Goal: Understand process/instructions: Learn how to perform a task or action

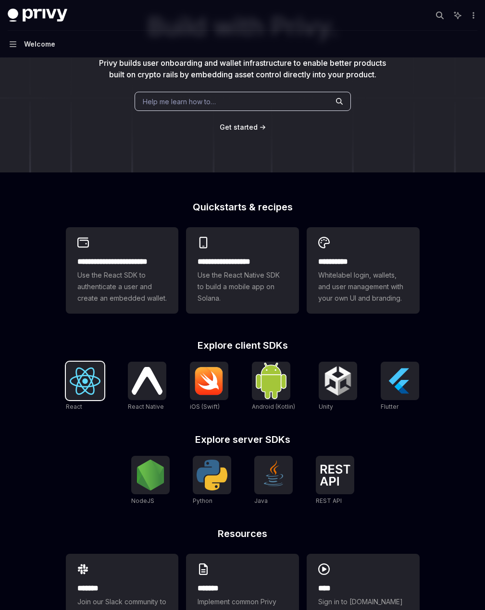
scroll to position [154, 0]
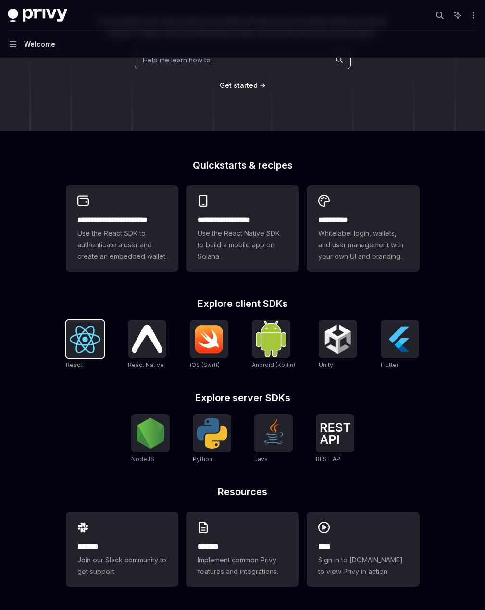
click at [97, 343] on img at bounding box center [85, 339] width 31 height 27
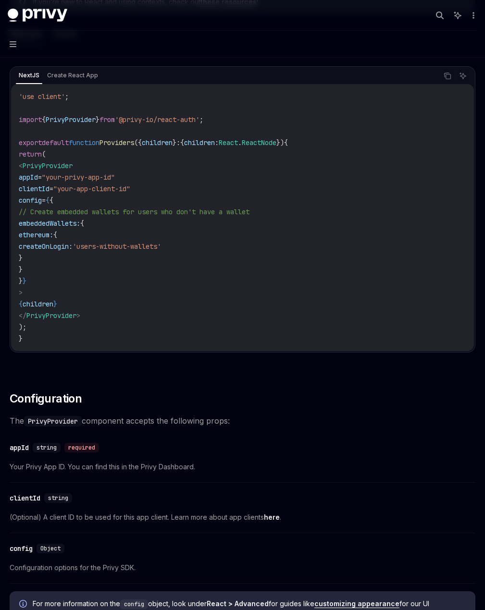
scroll to position [192, 0]
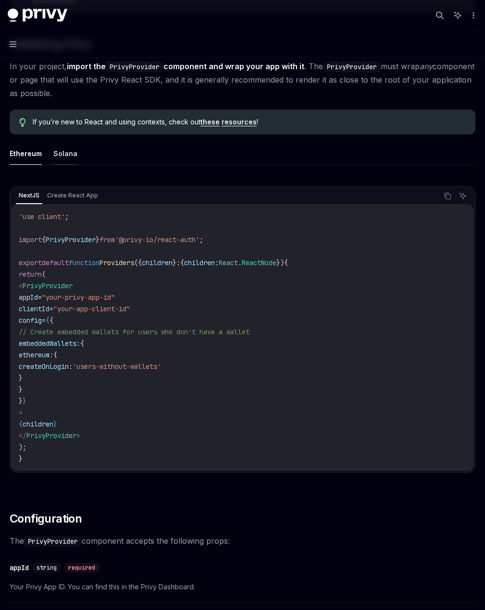
click at [77, 165] on button "Solana" at bounding box center [65, 153] width 24 height 23
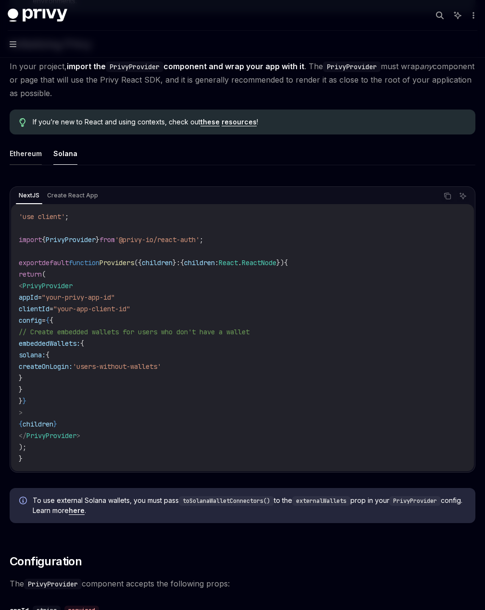
click at [42, 165] on button "Ethereum" at bounding box center [26, 153] width 32 height 23
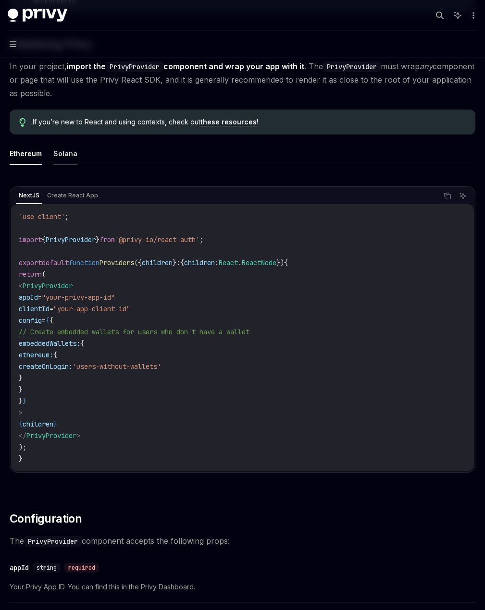
click at [77, 165] on button "Solana" at bounding box center [65, 153] width 24 height 23
type textarea "*"
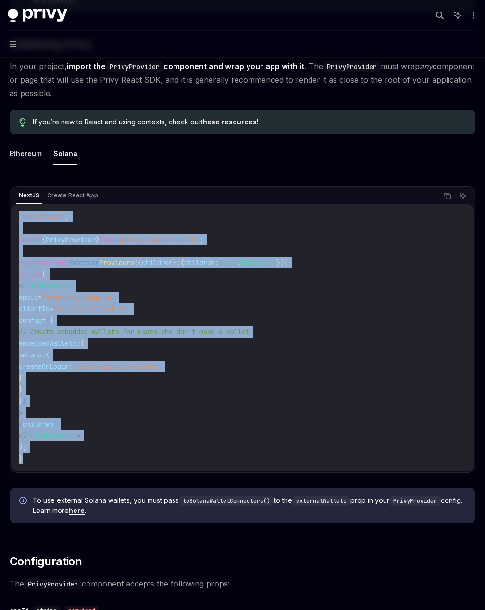
drag, startPoint x: 199, startPoint y: 482, endPoint x: 175, endPoint y: 239, distance: 243.9
click at [175, 239] on div "NextJS Create React App Copy Ask AI 'use client' ; import { PrivyProvider } fro…" at bounding box center [243, 329] width 466 height 286
click at [444, 200] on icon "Copy the contents from the code block" at bounding box center [448, 196] width 8 height 8
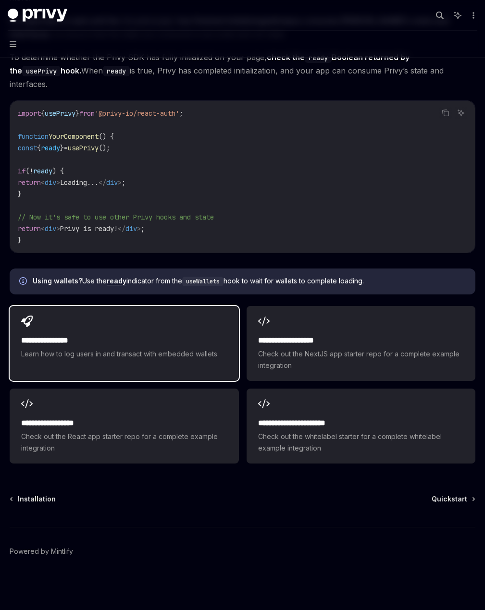
scroll to position [1174, 0]
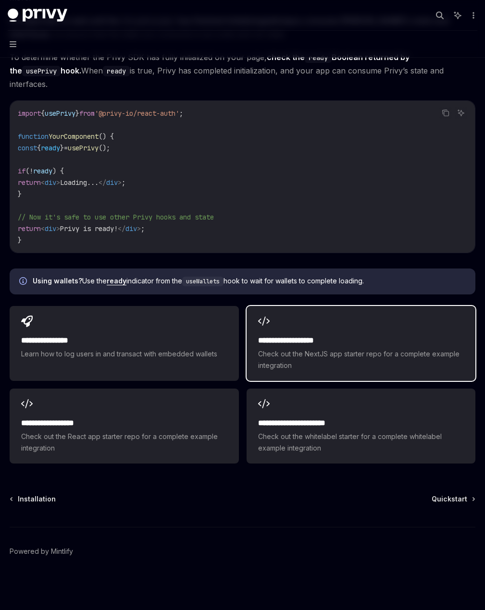
click at [367, 335] on h2 "**********" at bounding box center [318, 341] width 120 height 12
